Goal: Task Accomplishment & Management: Complete application form

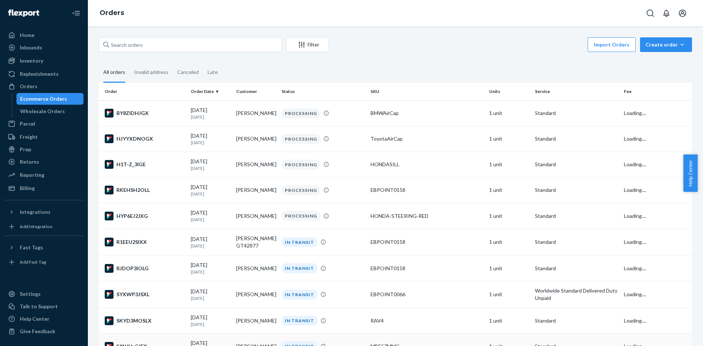
click at [452, 346] on td "MBS57MMC" at bounding box center [427, 347] width 119 height 26
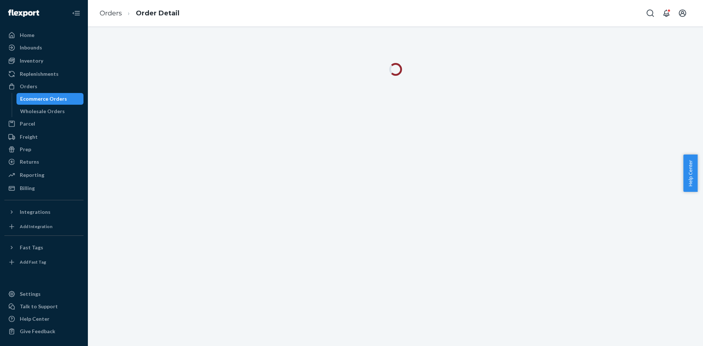
click at [59, 95] on div "Ecommerce Orders" at bounding box center [43, 98] width 47 height 7
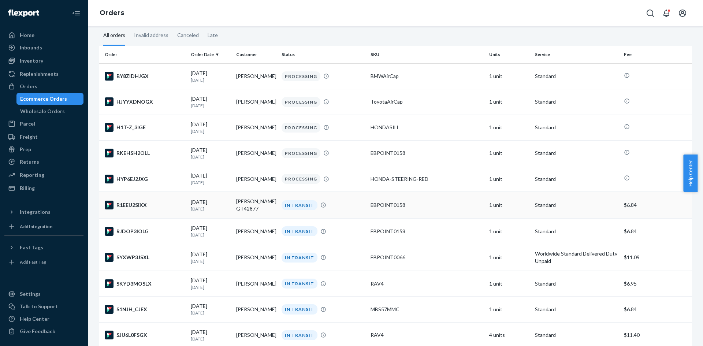
scroll to position [73, 0]
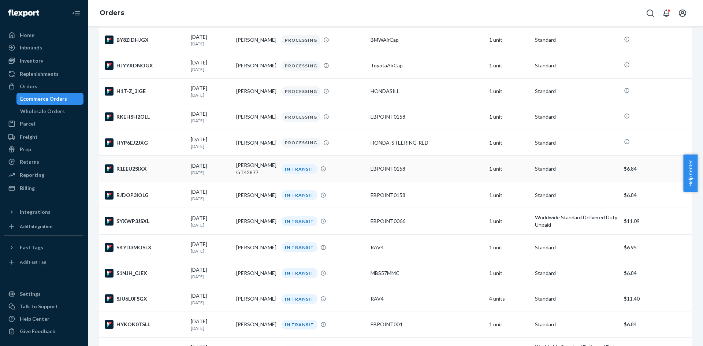
click at [253, 166] on td "[PERSON_NAME] GT42877" at bounding box center [255, 169] width 45 height 27
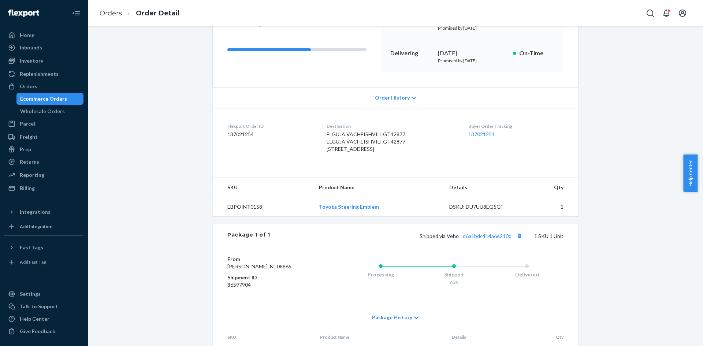
scroll to position [154, 0]
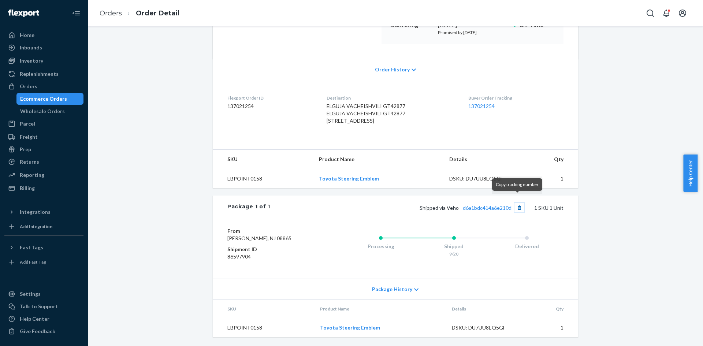
click at [516, 203] on button "Copy tracking number" at bounding box center [520, 208] width 10 height 10
click at [62, 99] on div "Ecommerce Orders" at bounding box center [43, 98] width 47 height 7
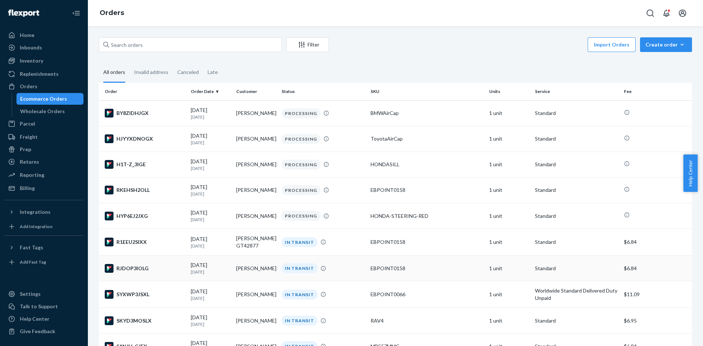
click at [282, 273] on div "IN TRANSIT" at bounding box center [300, 268] width 36 height 10
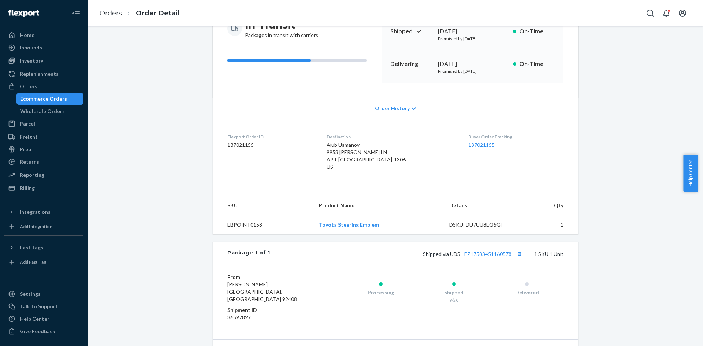
scroll to position [126, 0]
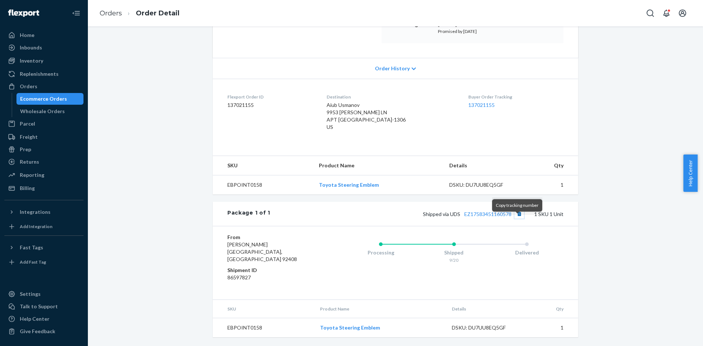
click at [519, 219] on button "Copy tracking number" at bounding box center [520, 214] width 10 height 10
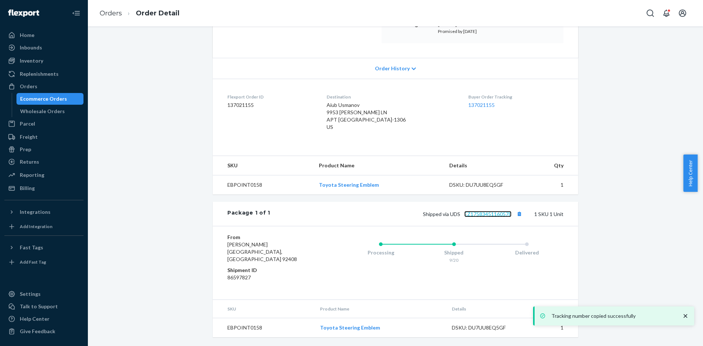
click at [473, 217] on link "EZ17583451160578" at bounding box center [487, 214] width 47 height 6
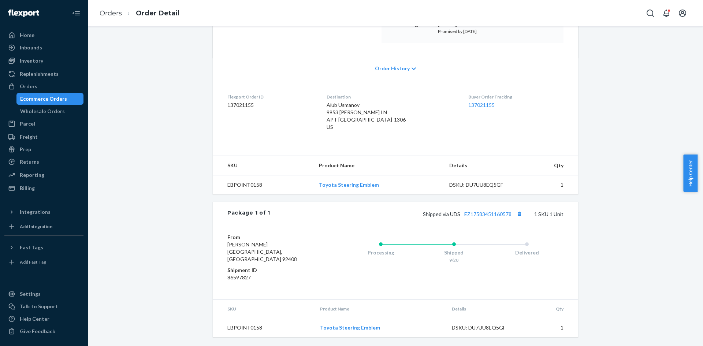
click at [51, 96] on div "Ecommerce Orders" at bounding box center [43, 98] width 47 height 7
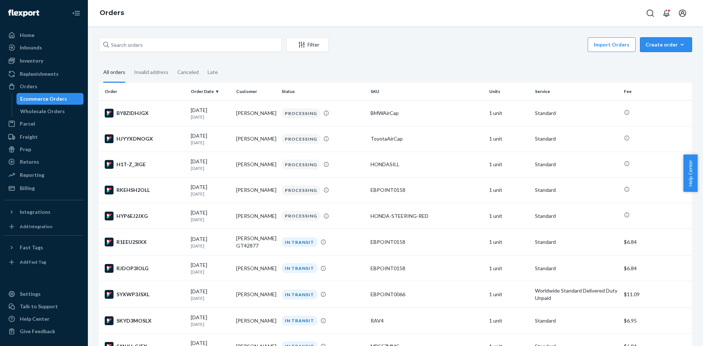
click at [672, 42] on div "Create order" at bounding box center [666, 44] width 41 height 7
click at [674, 61] on span "Ecommerce order" at bounding box center [670, 62] width 45 height 5
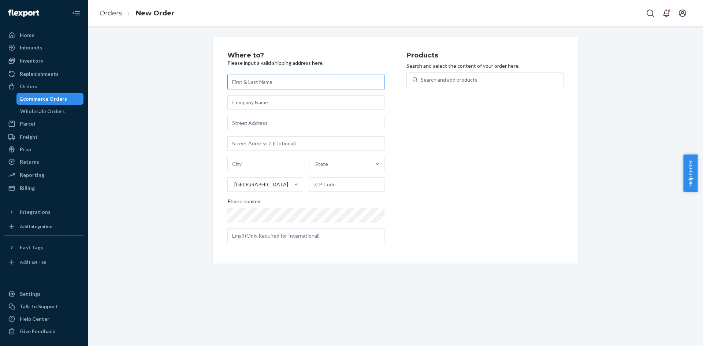
paste input "[PERSON_NAME]"
type input "[PERSON_NAME]"
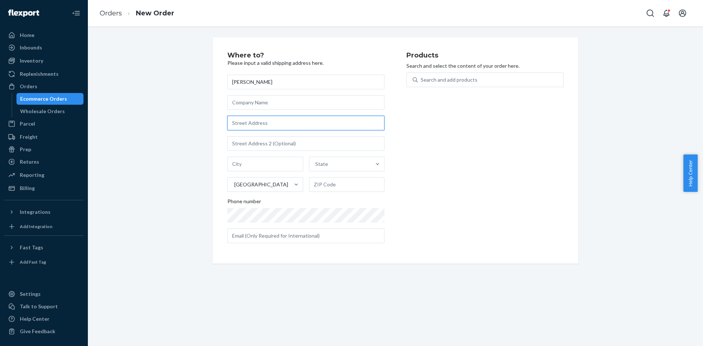
click at [295, 125] on input "text" at bounding box center [305, 123] width 157 height 15
paste input "[STREET_ADDRESS]"
type input "[STREET_ADDRESS][PERSON_NAME]"
type input "Pacolet"
type input "29372"
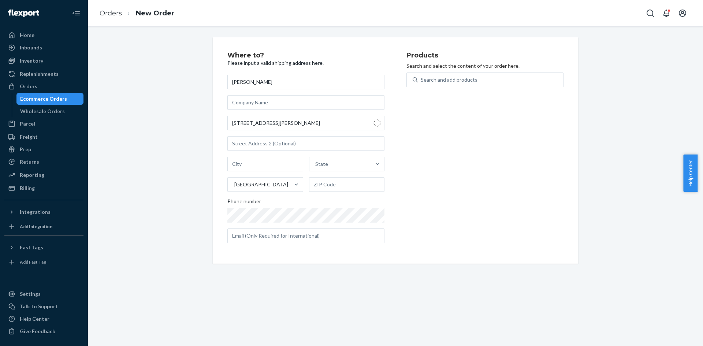
type input "[STREET_ADDRESS]"
click at [463, 79] on div "Search and add products" at bounding box center [449, 79] width 57 height 7
click at [422, 79] on input "Search and add products" at bounding box center [421, 79] width 1 height 7
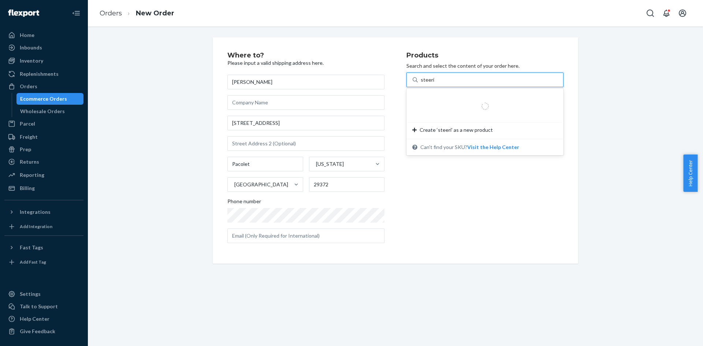
type input "steering"
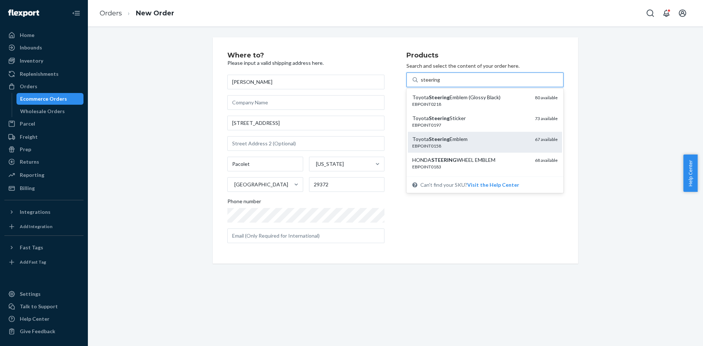
click at [471, 137] on div "Toyota Steering Emblem" at bounding box center [470, 139] width 117 height 7
click at [440, 84] on input "steering" at bounding box center [430, 79] width 19 height 7
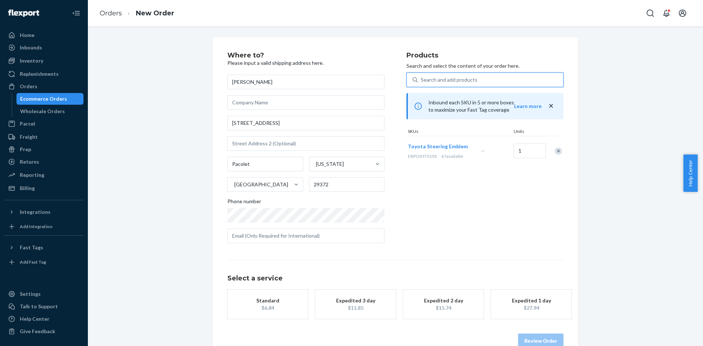
click at [277, 299] on div "Standard" at bounding box center [267, 300] width 59 height 7
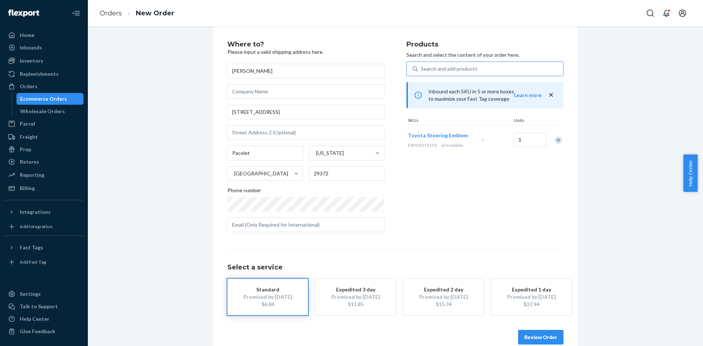
scroll to position [24, 0]
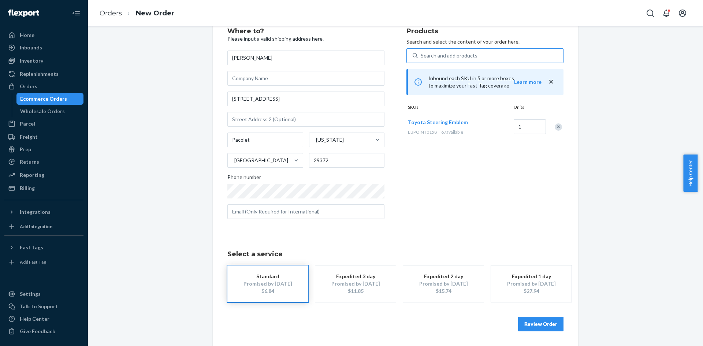
click at [555, 323] on button "Review Order" at bounding box center [540, 324] width 45 height 15
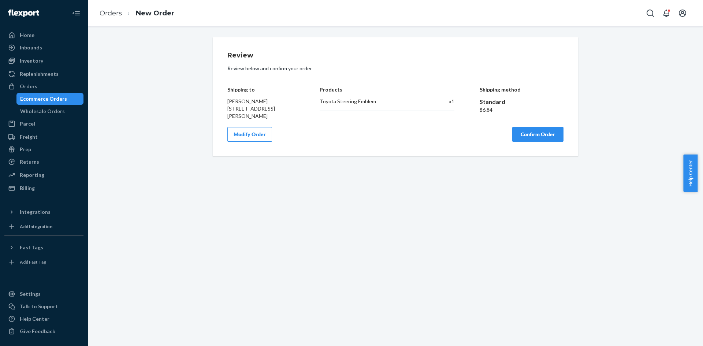
scroll to position [0, 0]
click at [533, 130] on button "Confirm Order" at bounding box center [537, 134] width 51 height 15
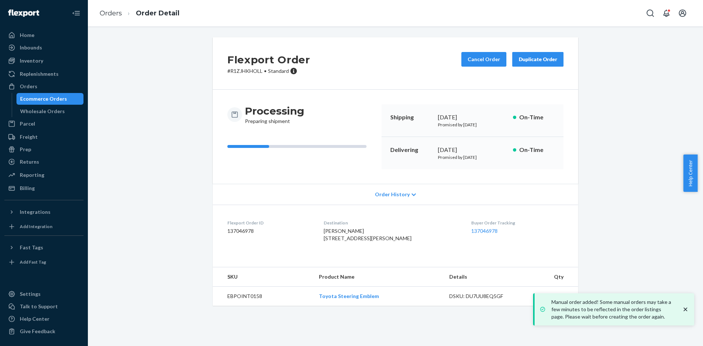
click at [37, 97] on div "Ecommerce Orders" at bounding box center [43, 98] width 47 height 7
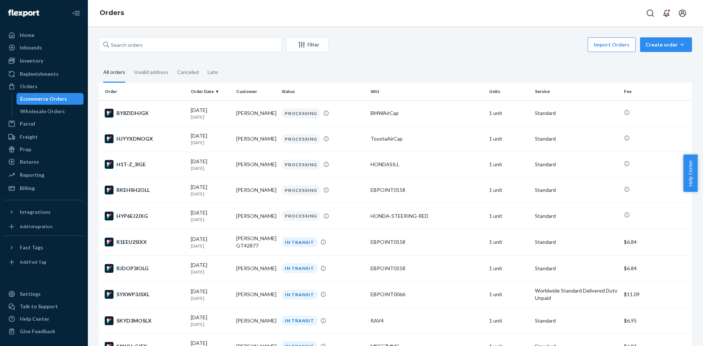
click at [50, 97] on div "Ecommerce Orders" at bounding box center [43, 98] width 47 height 7
click at [54, 109] on div "Wholesale Orders" at bounding box center [42, 111] width 45 height 7
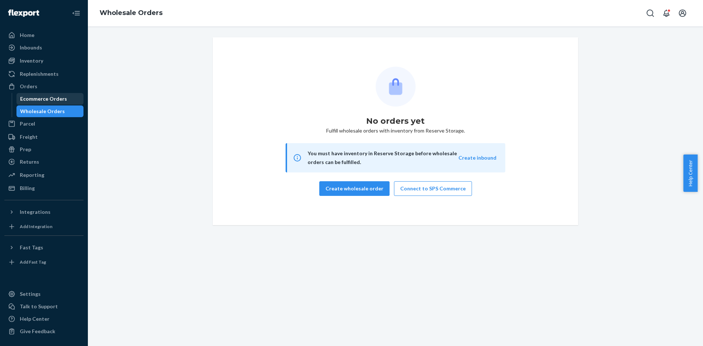
click at [59, 100] on div "Ecommerce Orders" at bounding box center [43, 98] width 47 height 7
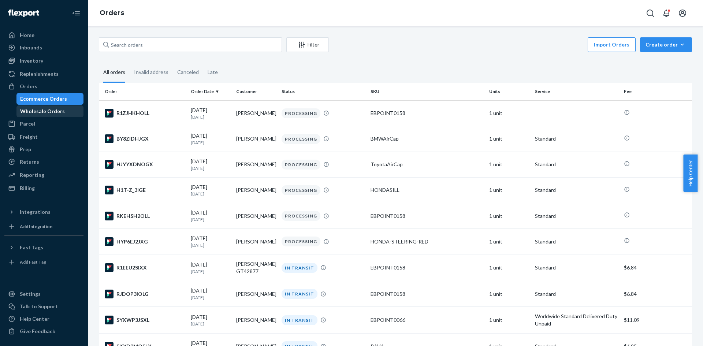
click at [58, 112] on div "Wholesale Orders" at bounding box center [42, 111] width 45 height 7
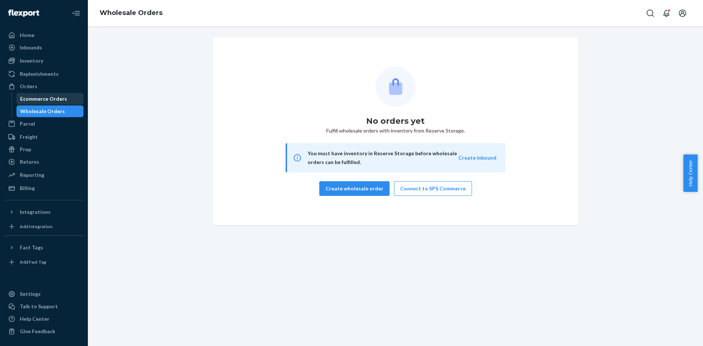
click at [70, 100] on div "Ecommerce Orders" at bounding box center [50, 99] width 66 height 10
